Goal: Register for event/course

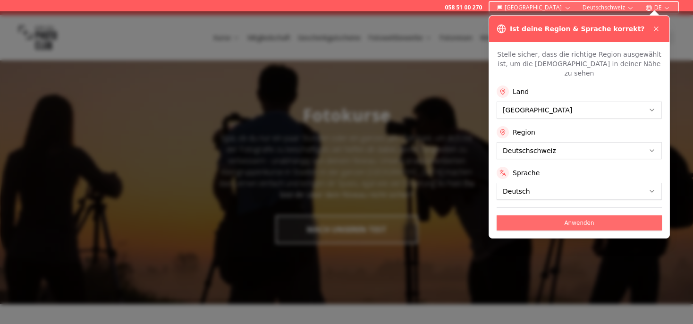
click at [600, 215] on button "Anwenden" at bounding box center [578, 222] width 165 height 15
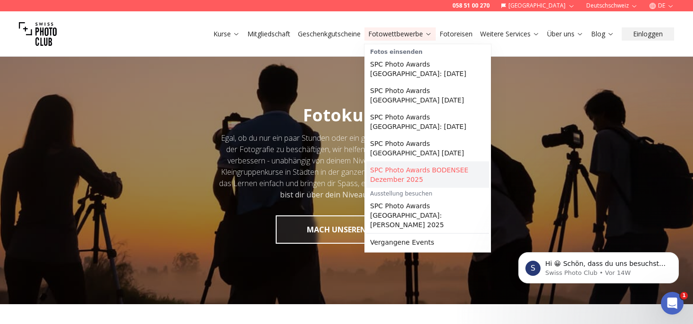
click at [429, 161] on link "SPC Photo Awards BODENSEE Dezember 2025" at bounding box center [427, 174] width 123 height 26
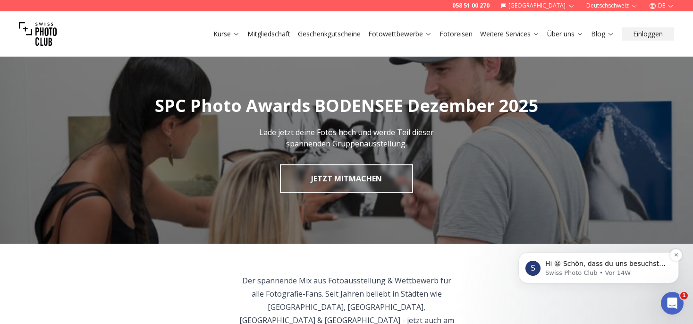
click at [595, 265] on p "Hi 😀 Schön, dass du uns besuchst. Stell' uns gerne jederzeit Fragen oder hinter…" at bounding box center [606, 263] width 122 height 9
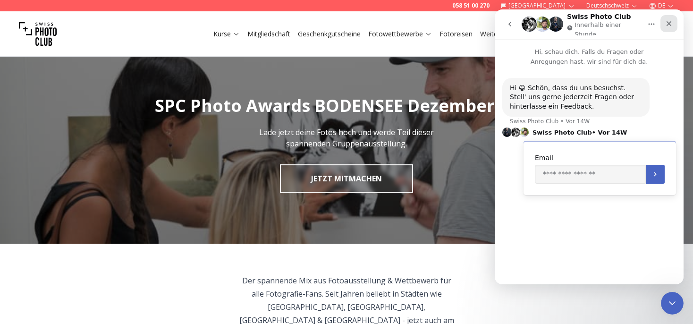
click at [665, 21] on icon "Schließen" at bounding box center [669, 24] width 8 height 8
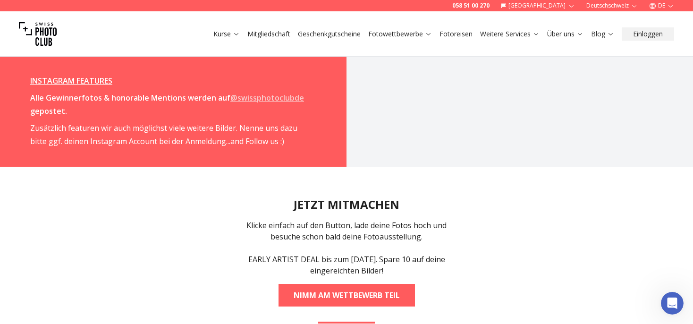
scroll to position [1844, 0]
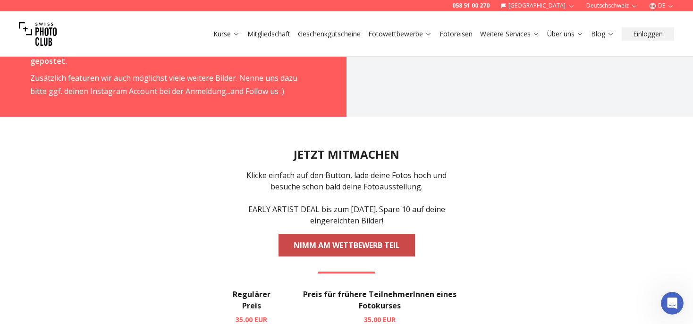
click at [310, 234] on link "NIMM AM WETTBEWERB TEIL" at bounding box center [346, 245] width 136 height 23
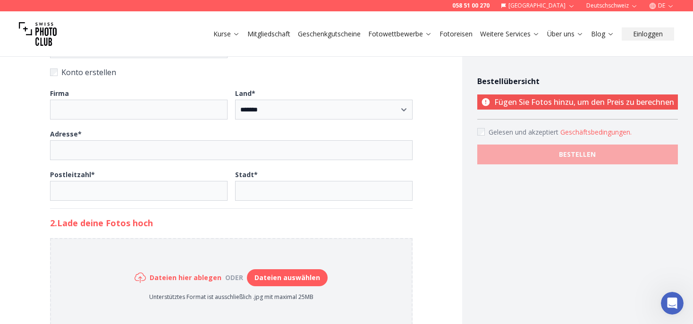
scroll to position [149, 0]
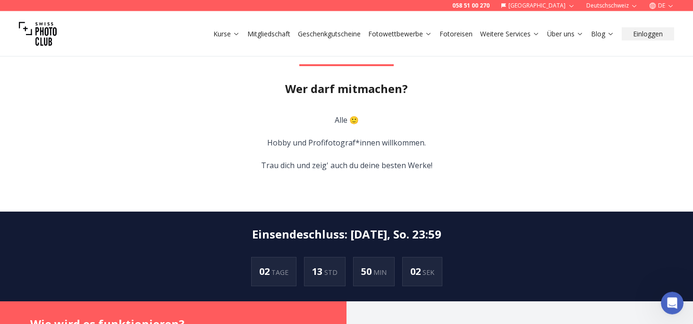
scroll to position [421, 0]
